Goal: Find specific page/section: Find specific page/section

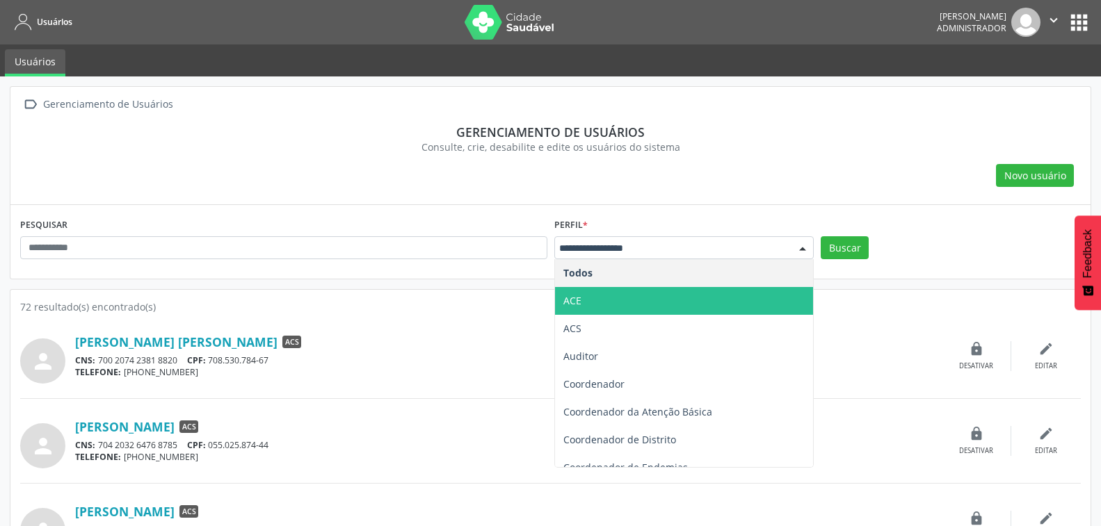
click at [675, 305] on span "ACE" at bounding box center [684, 301] width 259 height 28
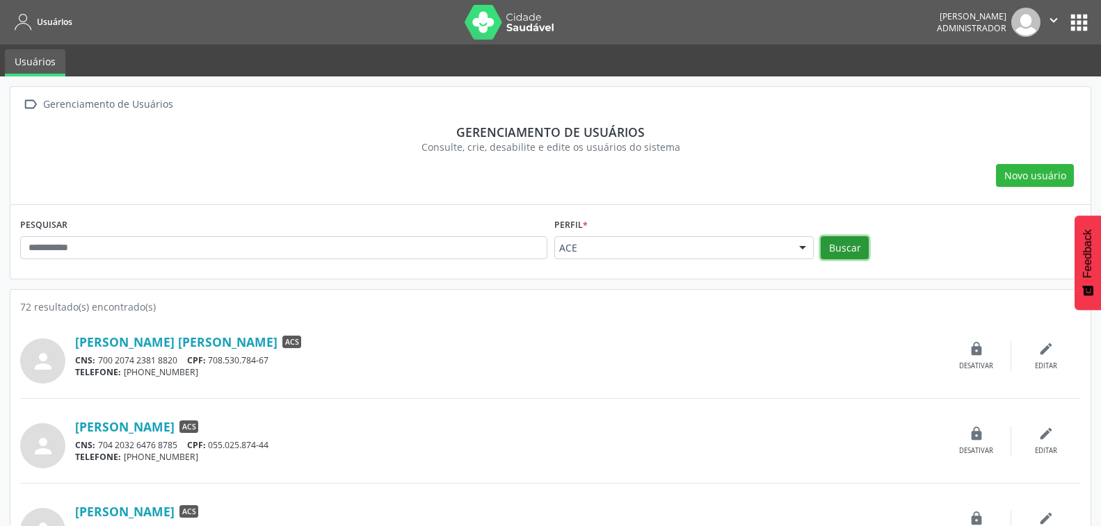
click at [836, 248] on button "Buscar" at bounding box center [844, 248] width 48 height 24
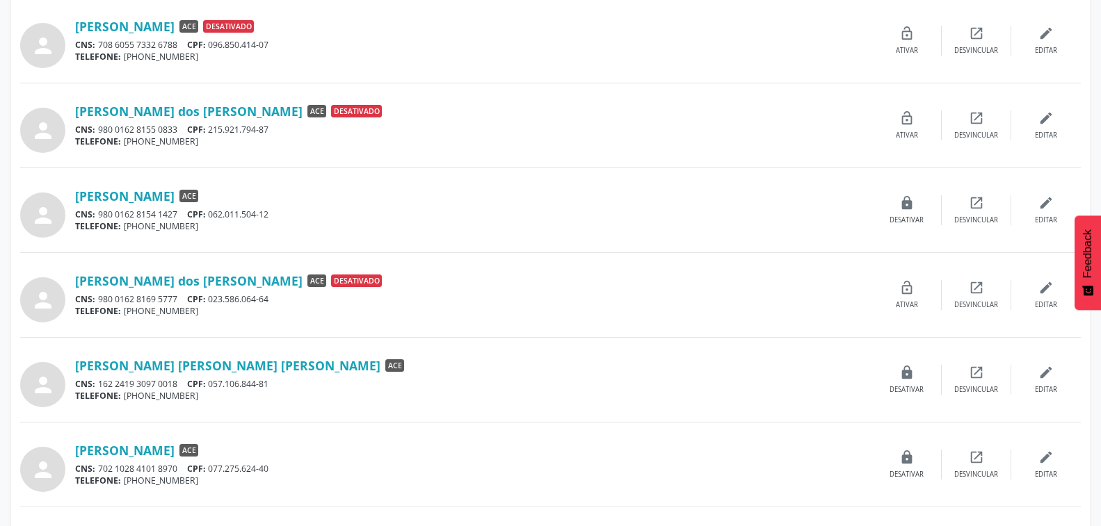
scroll to position [316, 0]
click at [137, 196] on link "[PERSON_NAME]" at bounding box center [124, 195] width 99 height 15
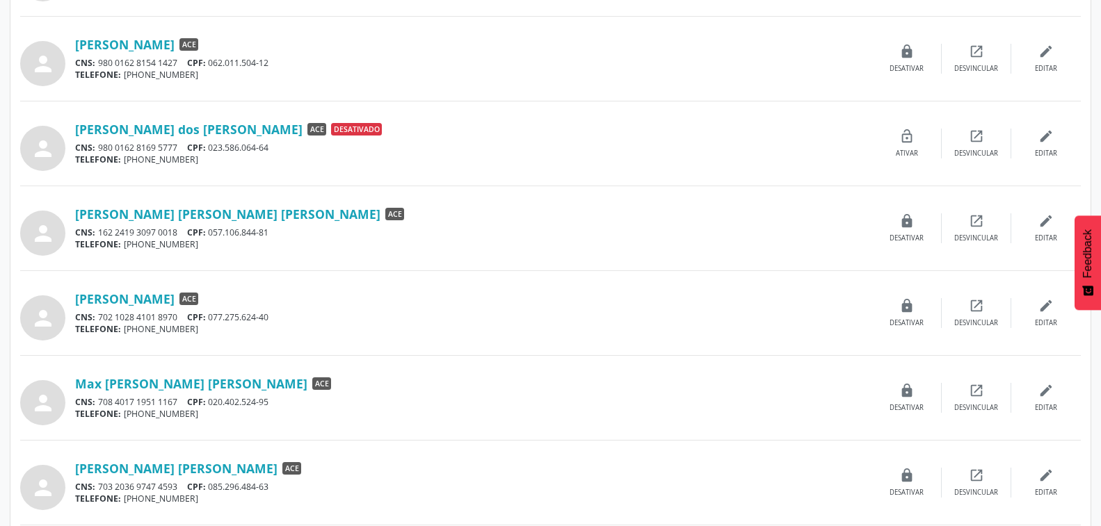
scroll to position [552, 0]
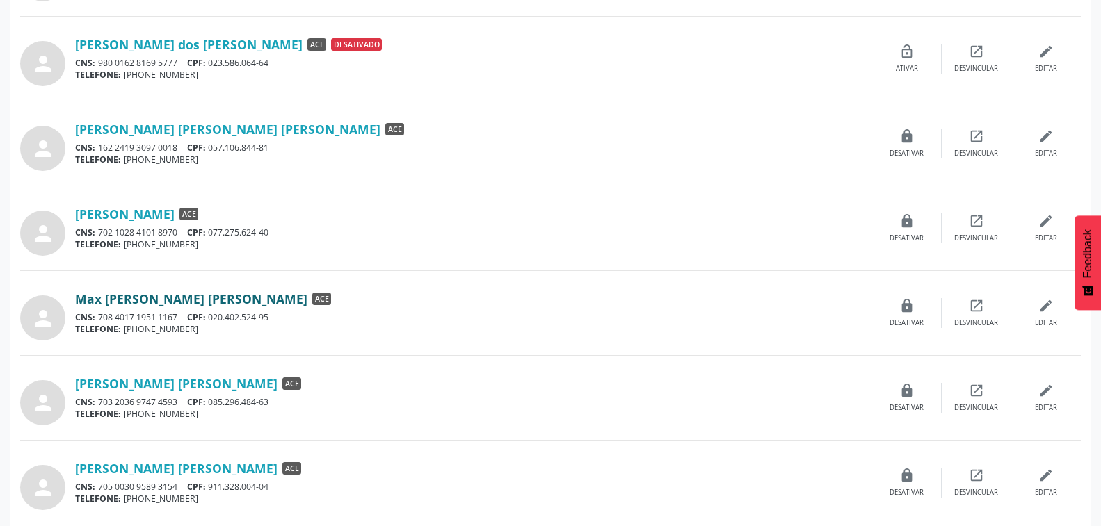
click at [149, 300] on link "Max [PERSON_NAME] [PERSON_NAME]" at bounding box center [191, 298] width 232 height 15
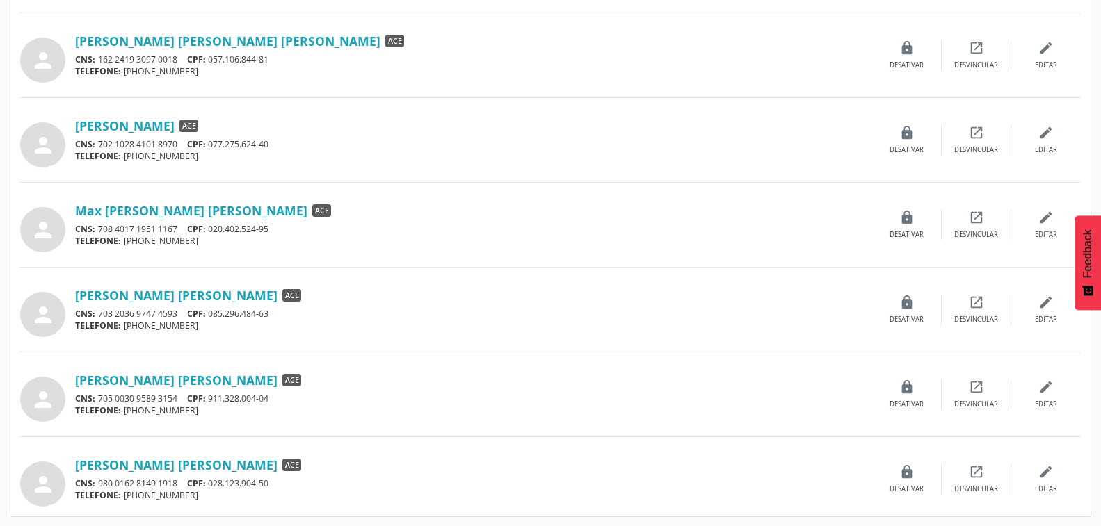
scroll to position [641, 0]
click at [137, 466] on link "[PERSON_NAME] [PERSON_NAME]" at bounding box center [176, 464] width 202 height 15
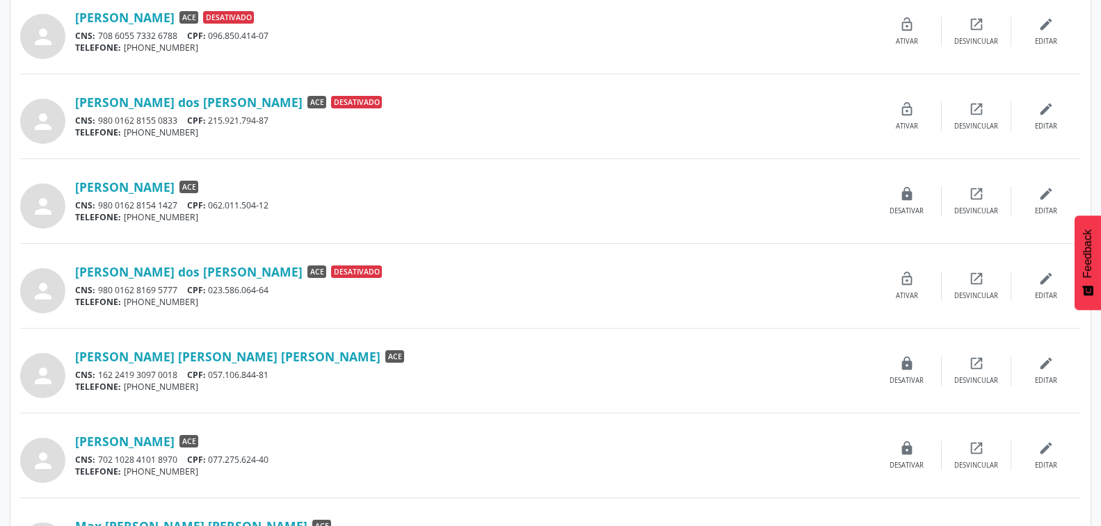
scroll to position [404, 0]
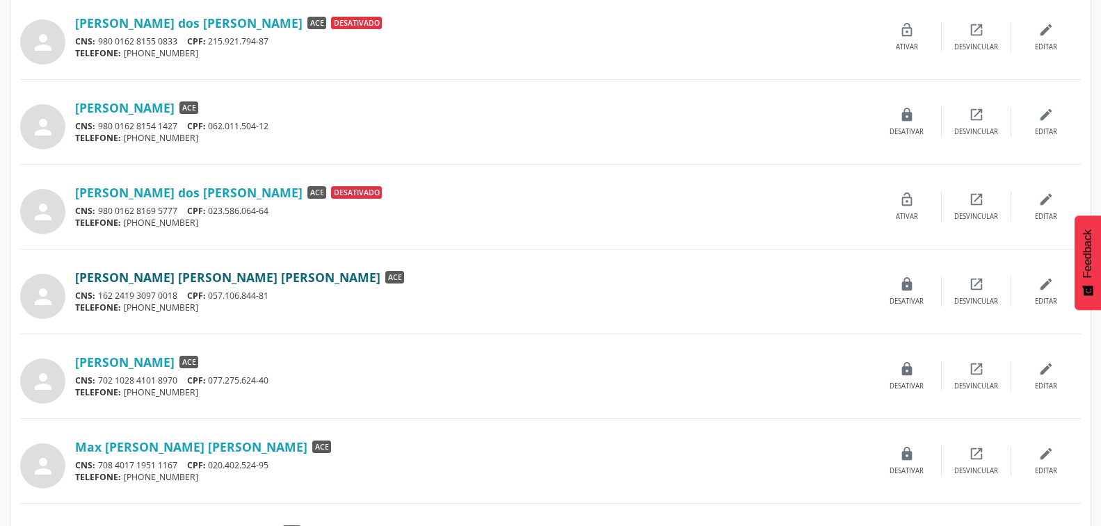
click at [185, 282] on link "[PERSON_NAME] [PERSON_NAME] [PERSON_NAME]" at bounding box center [227, 277] width 305 height 15
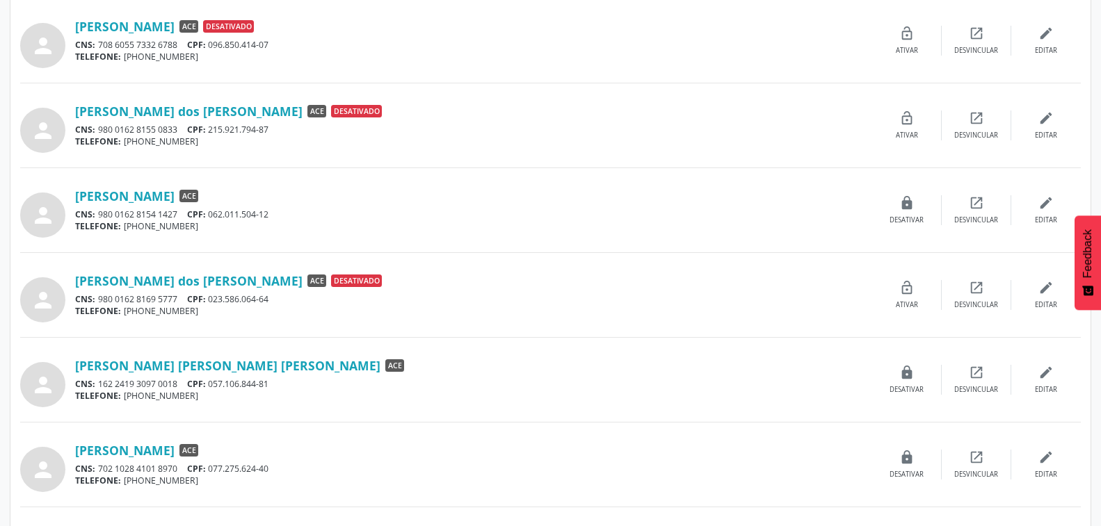
scroll to position [316, 0]
click at [167, 200] on link "[PERSON_NAME]" at bounding box center [124, 195] width 99 height 15
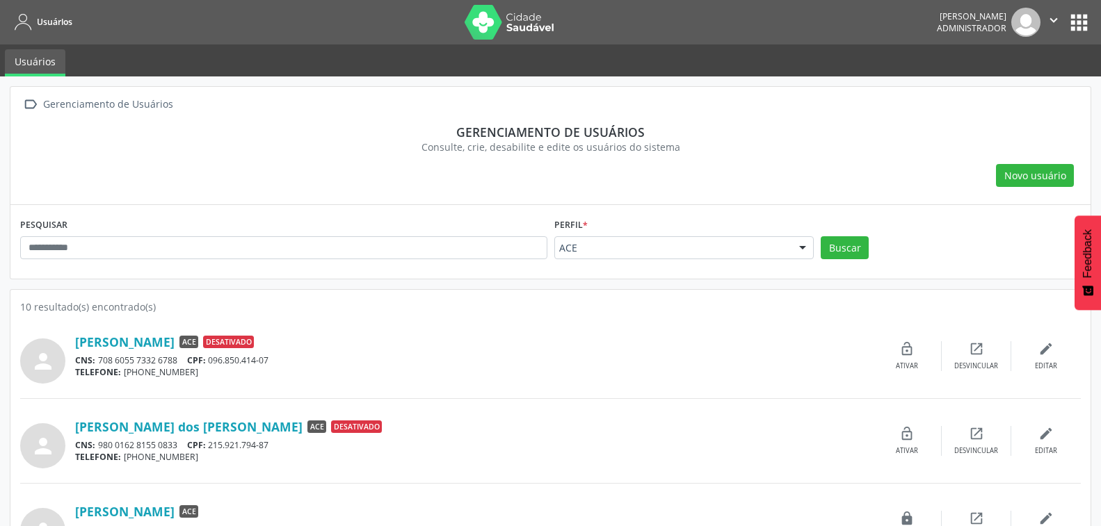
scroll to position [0, 0]
click at [1049, 20] on icon "" at bounding box center [1053, 20] width 15 height 15
click at [994, 81] on link "Sair" at bounding box center [1018, 84] width 96 height 19
